Goal: Transaction & Acquisition: Purchase product/service

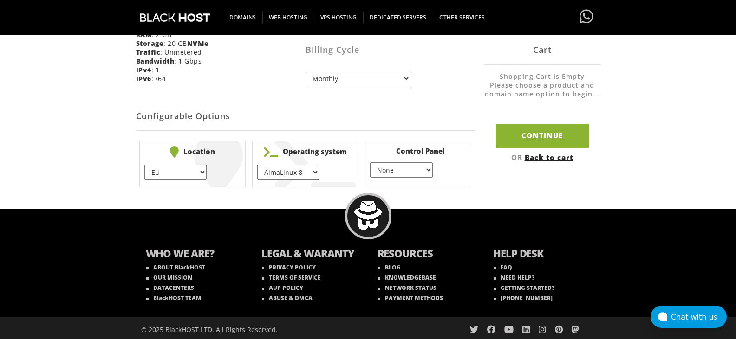
scroll to position [275, 0]
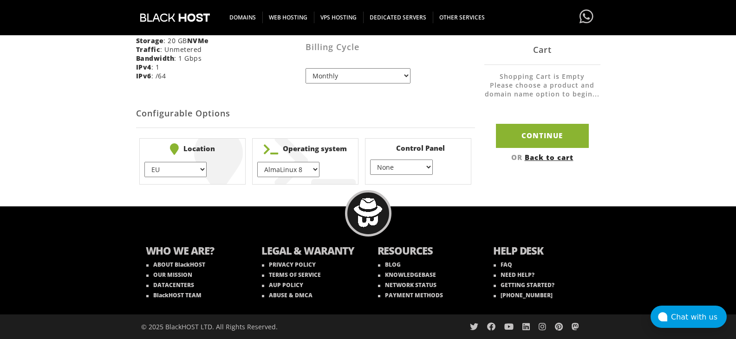
click at [405, 168] on select "None } Virtualmin } Cpanel } DirectAdmin }" at bounding box center [401, 167] width 62 height 15
click at [266, 161] on li "Operating system AlmaLinux 8 } AlmaLinux 9 } AlmaLinux 10 } Rocky Linux 8 } Roc…" at bounding box center [305, 161] width 106 height 46
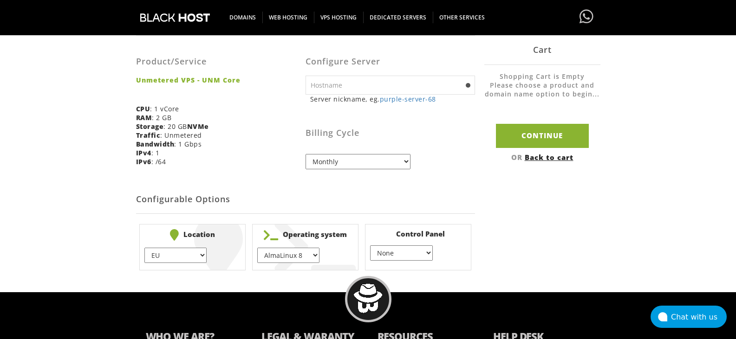
scroll to position [182, 0]
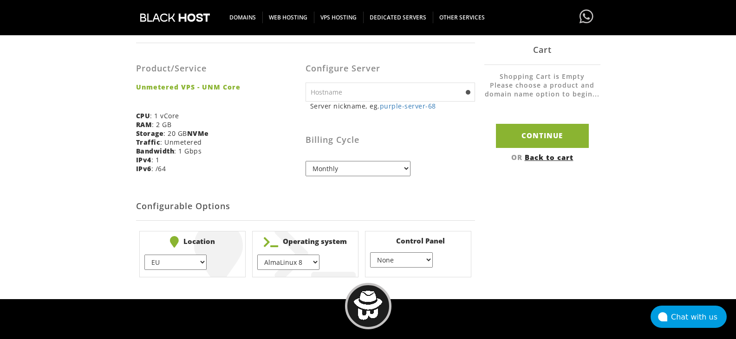
click at [358, 94] on input "text" at bounding box center [389, 92] width 169 height 19
click at [573, 136] on input "Continue" at bounding box center [542, 136] width 93 height 24
type input "purple-server-68"
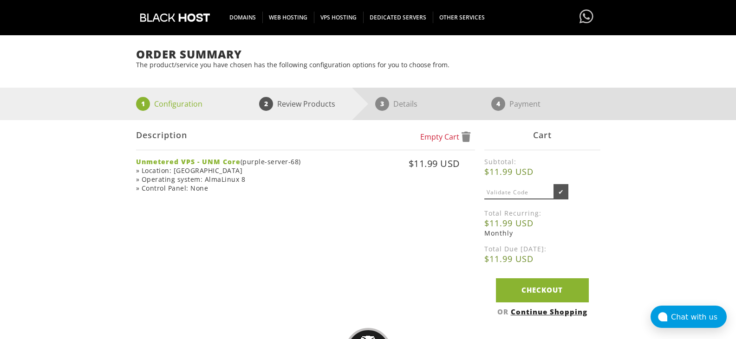
scroll to position [74, 0]
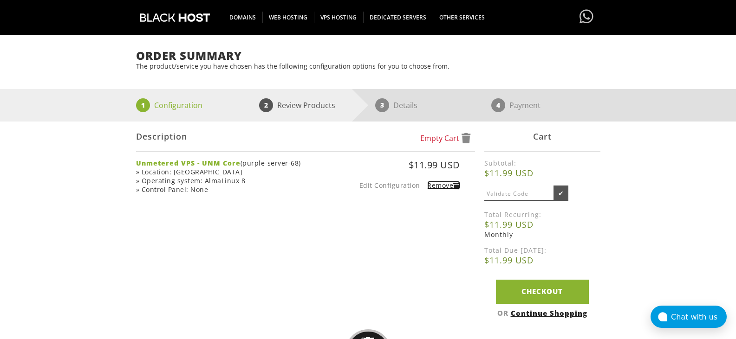
click at [455, 186] on span at bounding box center [456, 187] width 7 height 6
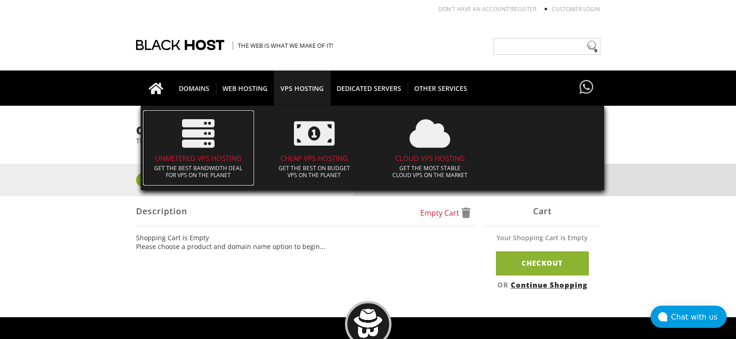
click at [207, 151] on span at bounding box center [199, 134] width 102 height 42
